Goal: Task Accomplishment & Management: Use online tool/utility

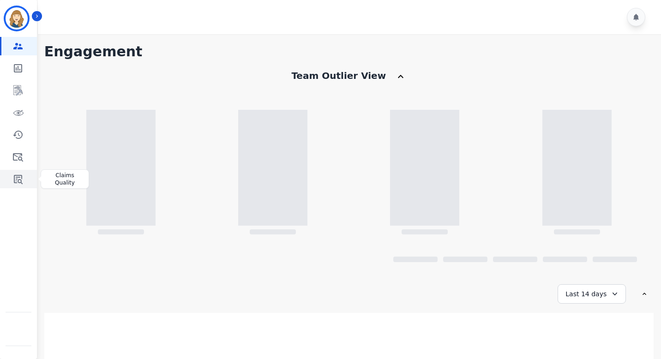
click at [17, 181] on icon "Sidebar" at bounding box center [17, 178] width 11 height 11
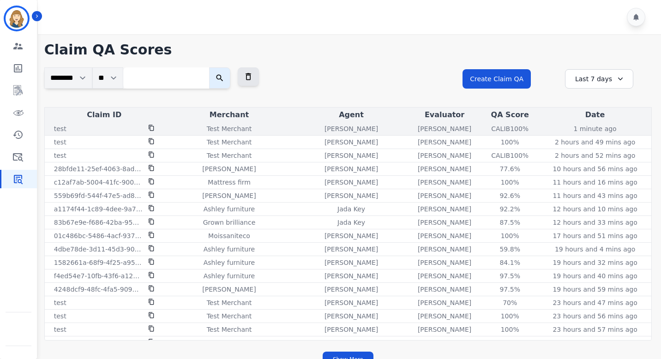
click at [507, 128] on div "CALIB 100%" at bounding box center [510, 128] width 42 height 9
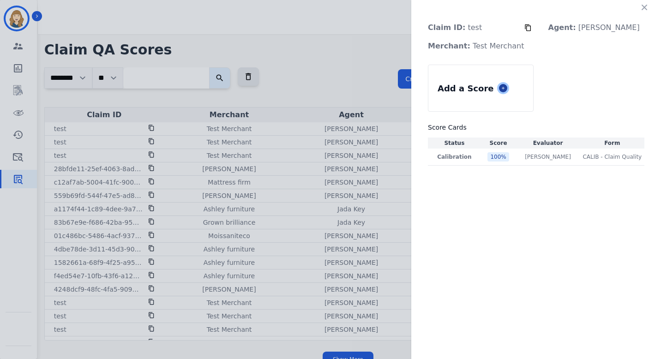
click at [505, 89] on icon at bounding box center [503, 88] width 5 height 5
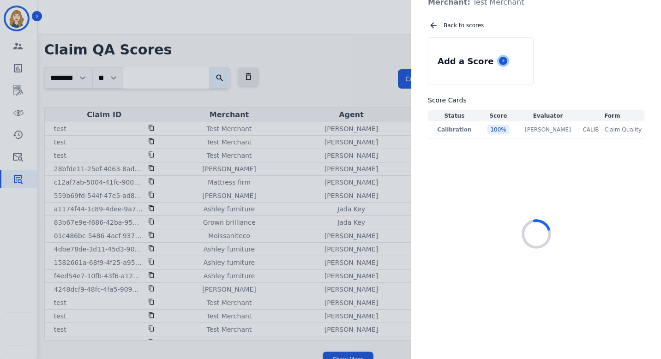
scroll to position [47, 0]
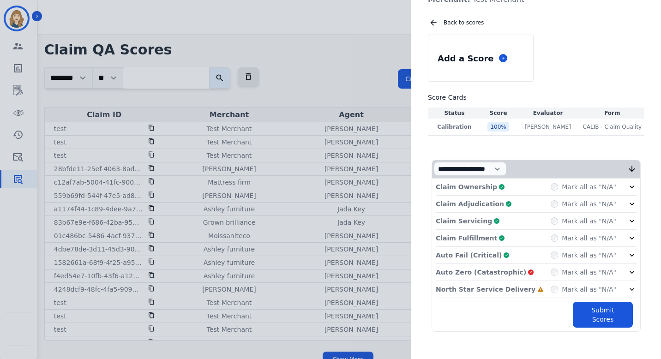
click at [557, 275] on div "Mark all as "N/A"" at bounding box center [583, 272] width 66 height 9
click at [590, 310] on button "Submit Scores" at bounding box center [603, 315] width 60 height 26
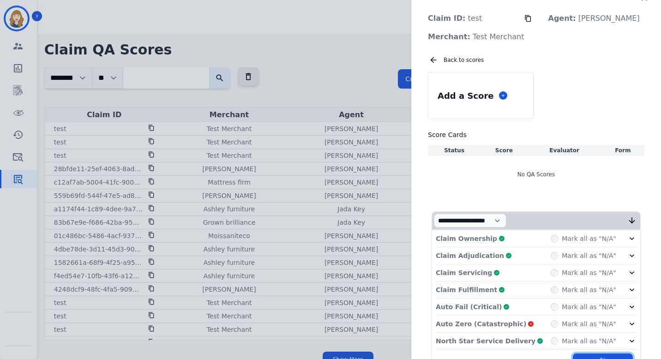
scroll to position [0, 0]
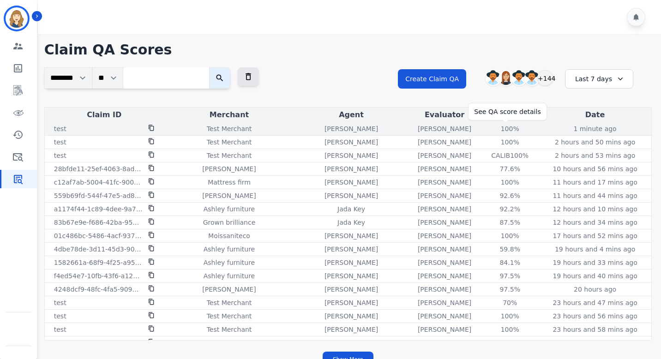
click at [506, 129] on div "100 %" at bounding box center [510, 128] width 42 height 9
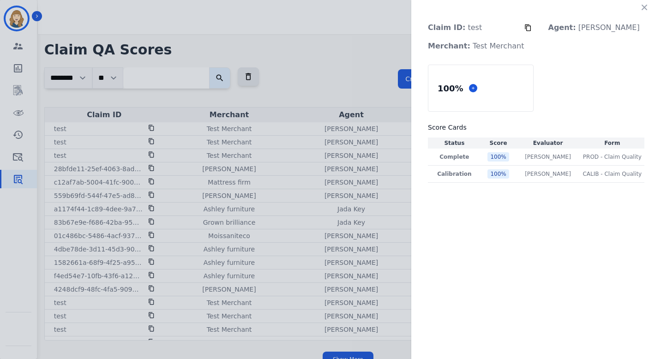
click at [372, 84] on div "Claim ID: test Agent: [PERSON_NAME] Merchant: Test Merchant 100 % Score Cards S…" at bounding box center [330, 179] width 661 height 359
click at [653, 8] on div "Claim ID: test Agent: [PERSON_NAME] Merchant: Test Merchant 100 % Score Cards S…" at bounding box center [536, 96] width 250 height 192
click at [648, 8] on icon "button" at bounding box center [643, 7] width 9 height 9
